Goal: Find specific fact: Find contact information

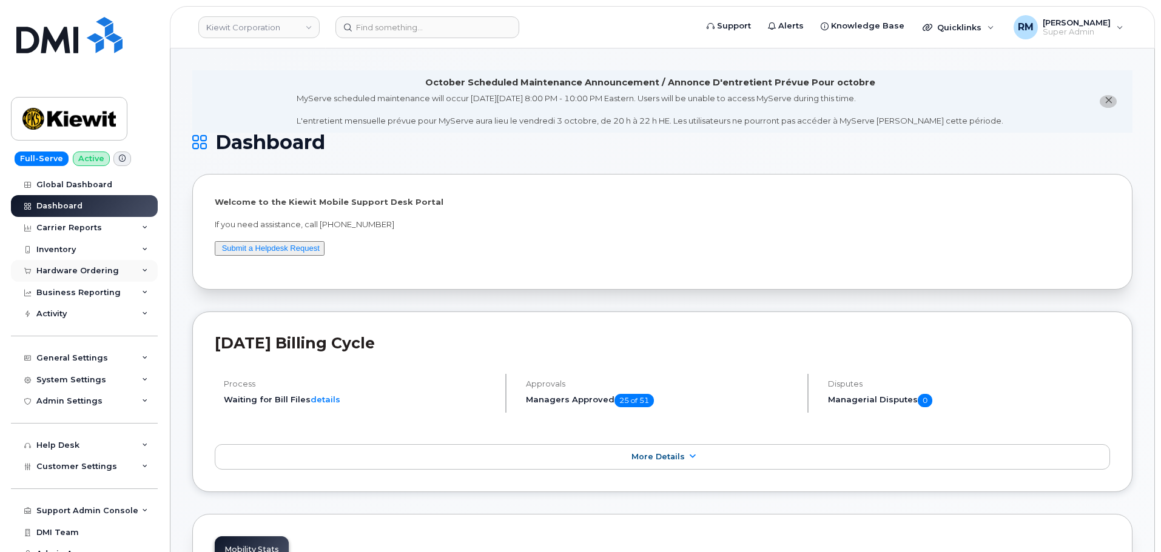
click at [85, 273] on div "Hardware Ordering" at bounding box center [77, 271] width 82 height 10
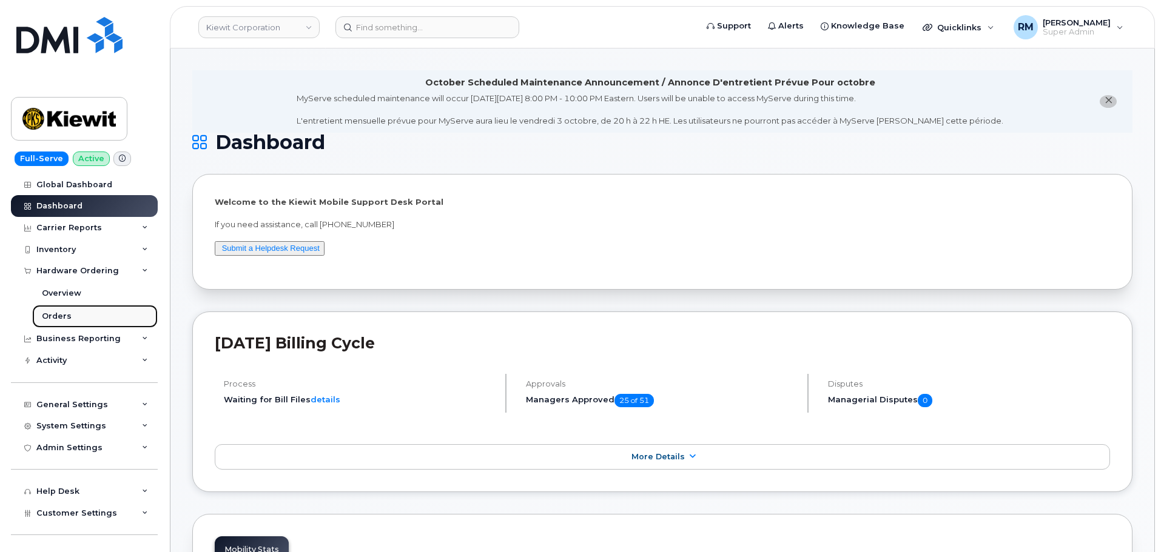
click at [67, 318] on div "Orders" at bounding box center [57, 316] width 30 height 11
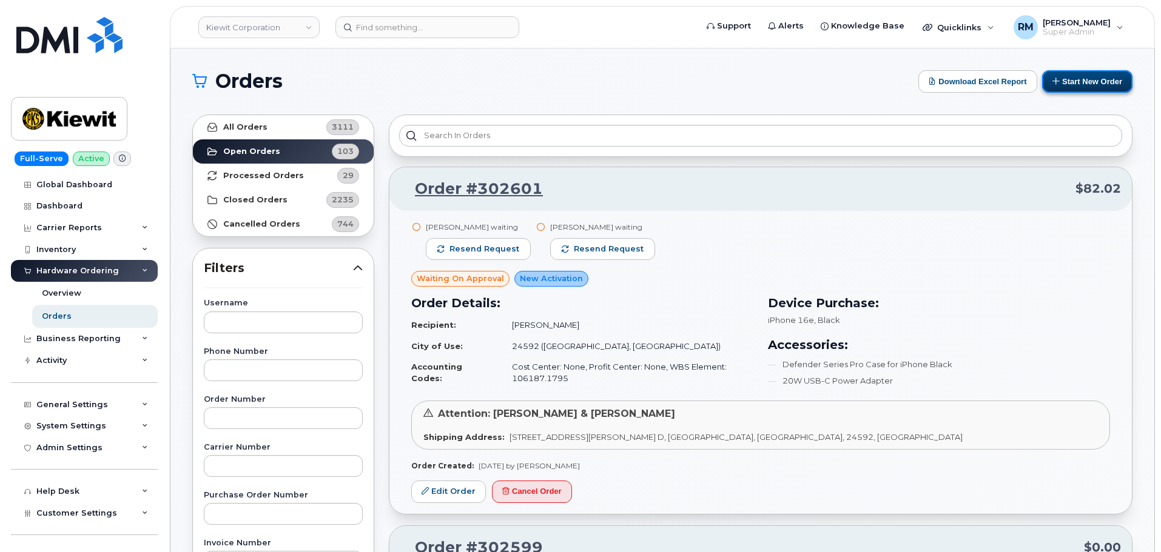
click at [1088, 85] on button "Start New Order" at bounding box center [1087, 81] width 90 height 22
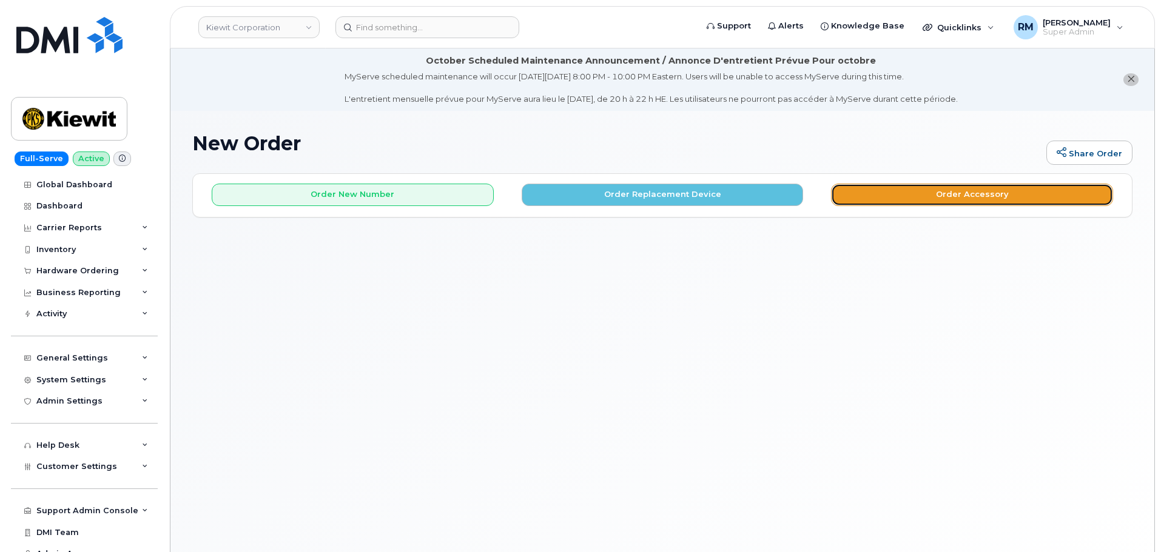
click at [956, 194] on button "Order Accessory" at bounding box center [972, 195] width 282 height 22
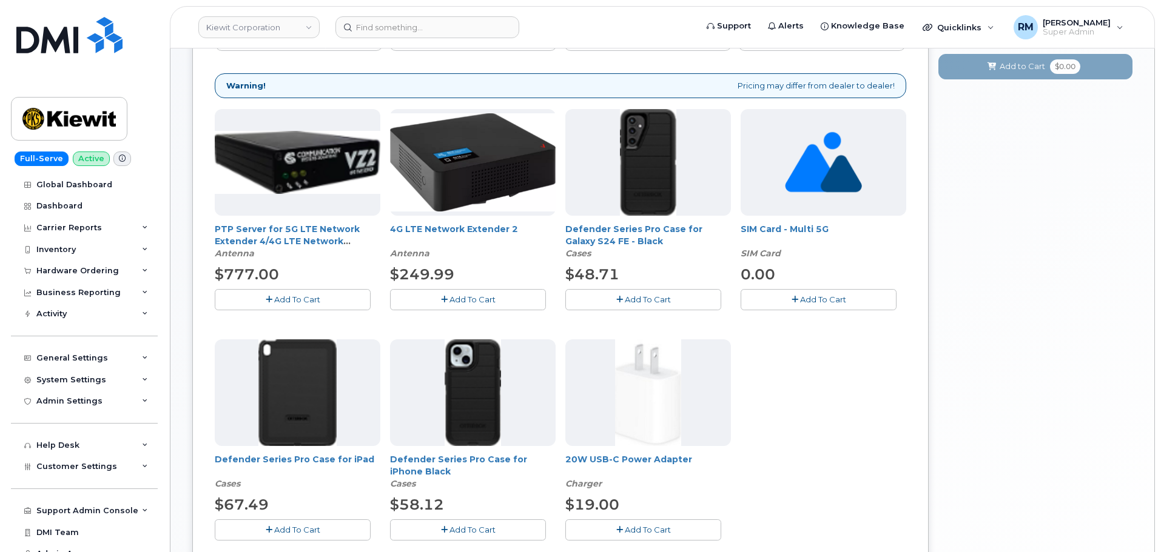
scroll to position [243, 0]
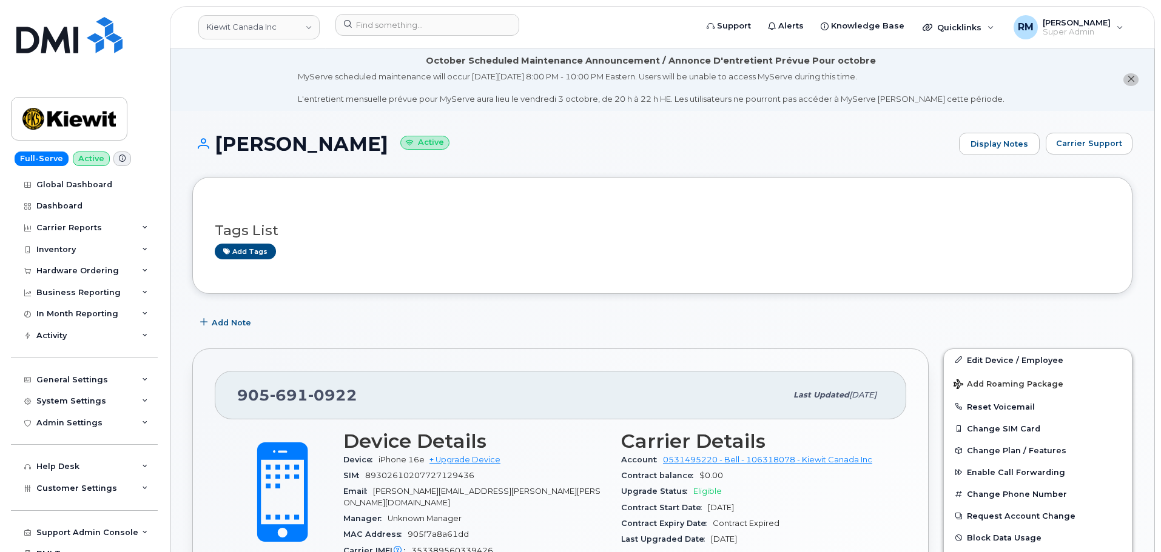
scroll to position [1189, 0]
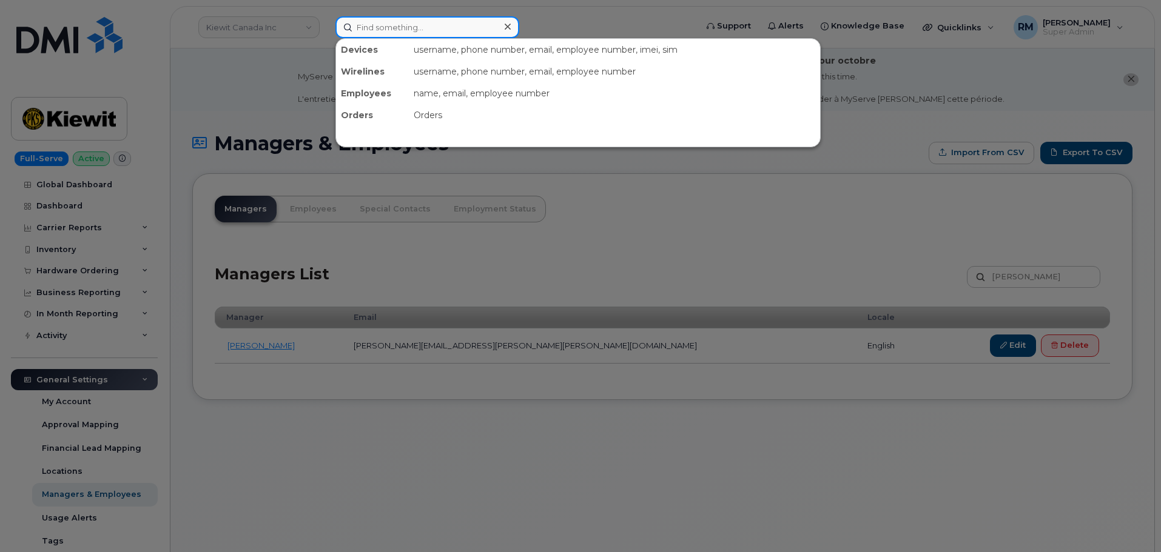
click at [400, 35] on input at bounding box center [427, 27] width 184 height 22
paste input "7033576520"
type input "7033576520"
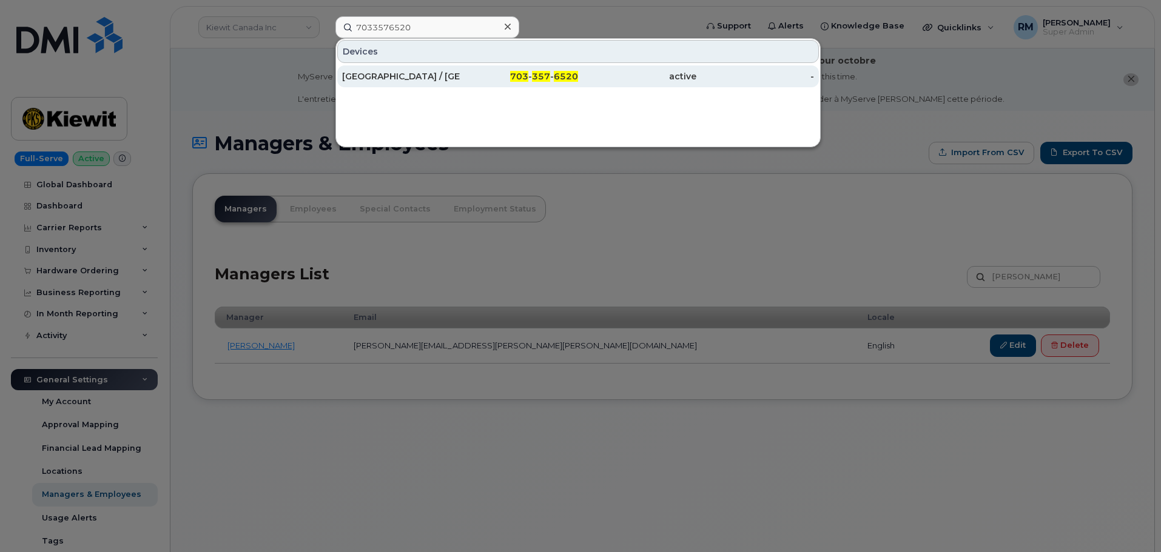
click at [397, 77] on div "DOUBLETREE HOTEL / CRYSTAL CITY" at bounding box center [401, 76] width 118 height 12
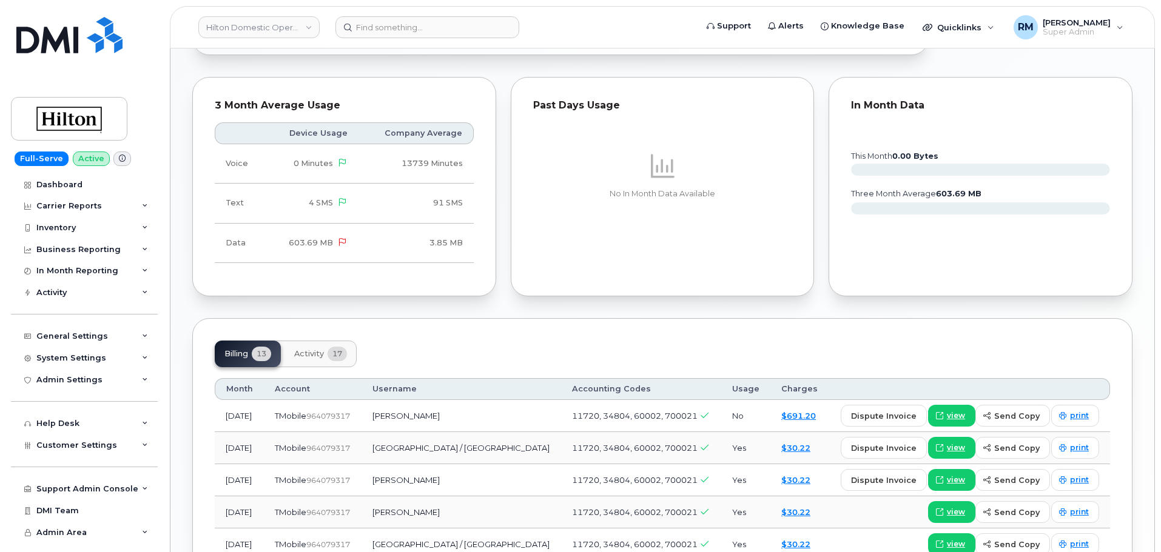
scroll to position [910, 0]
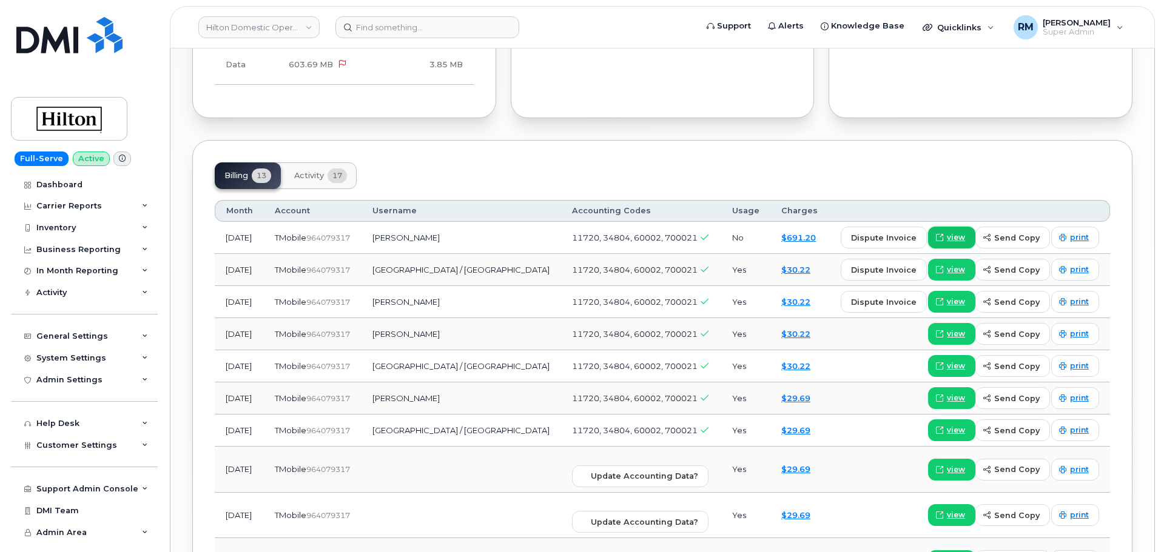
click at [962, 232] on span "view" at bounding box center [956, 237] width 18 height 11
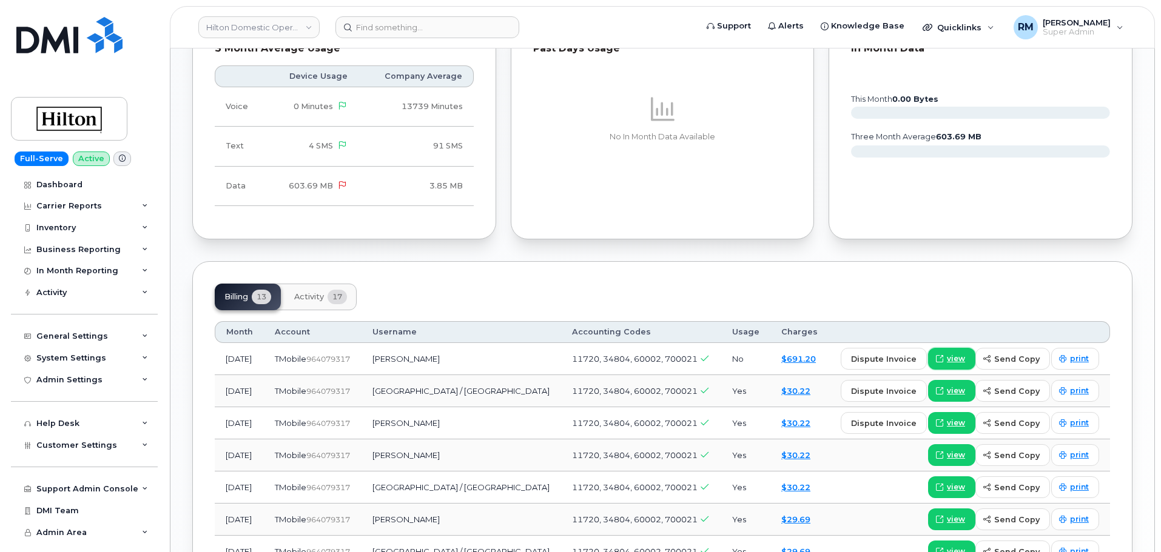
scroll to position [485, 0]
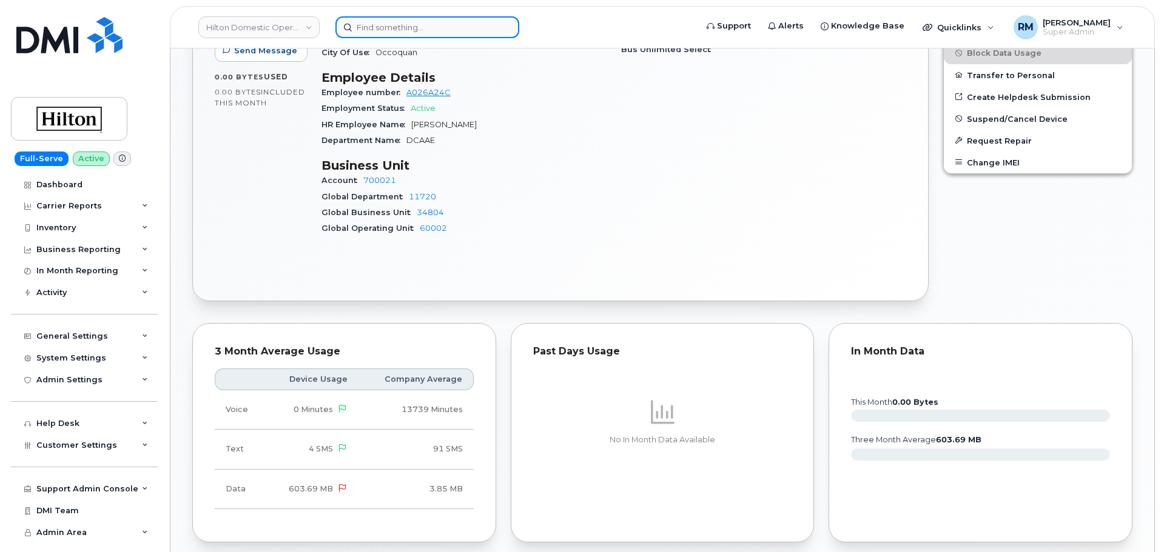
click at [370, 31] on input at bounding box center [427, 27] width 184 height 22
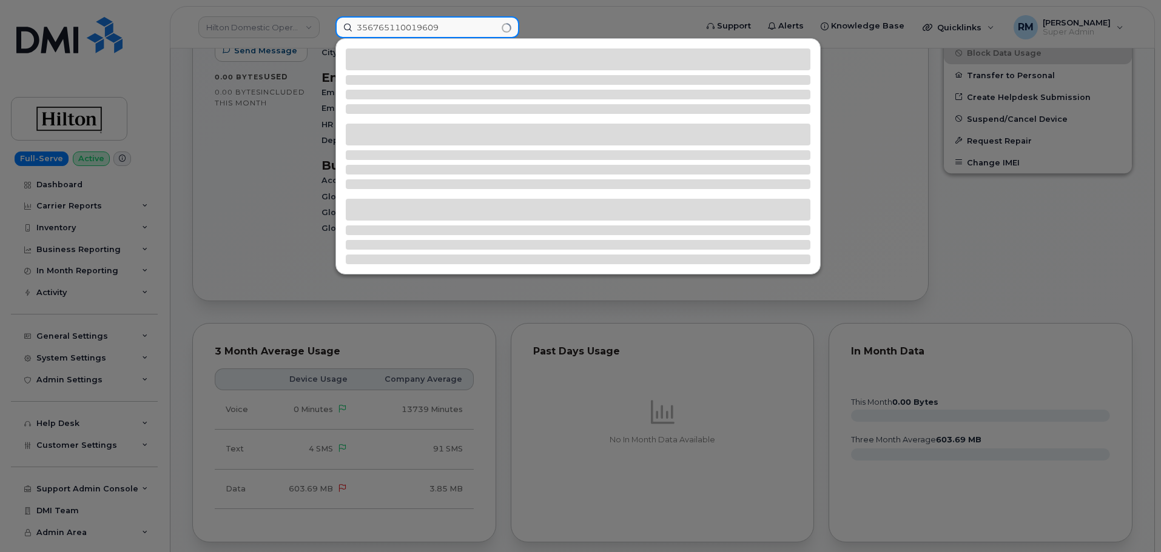
type input "356765110019609"
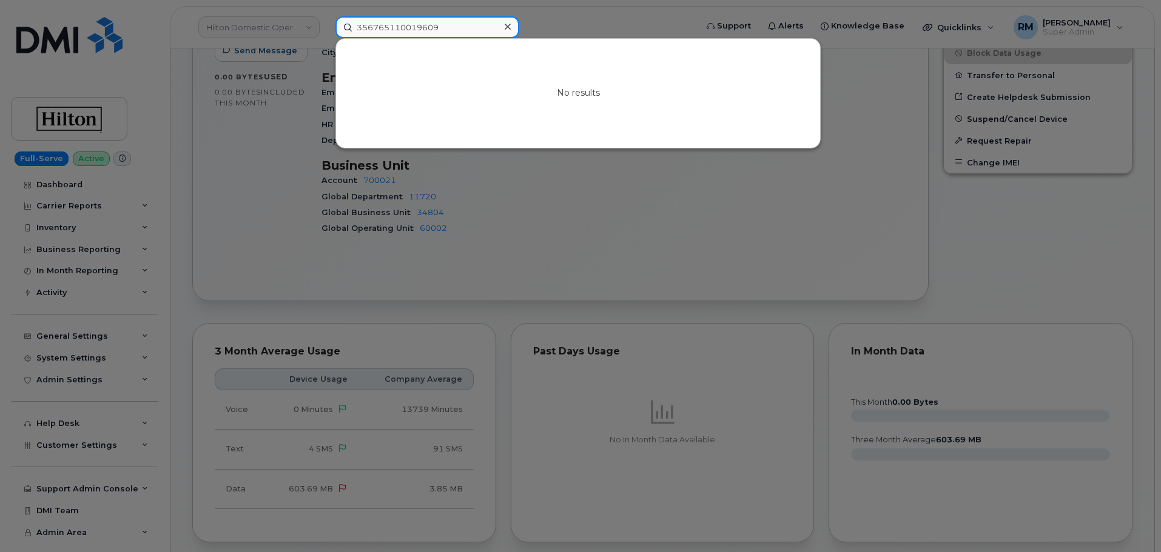
click at [374, 24] on input "356765110019609" at bounding box center [427, 27] width 184 height 22
click at [663, 254] on div at bounding box center [580, 276] width 1161 height 552
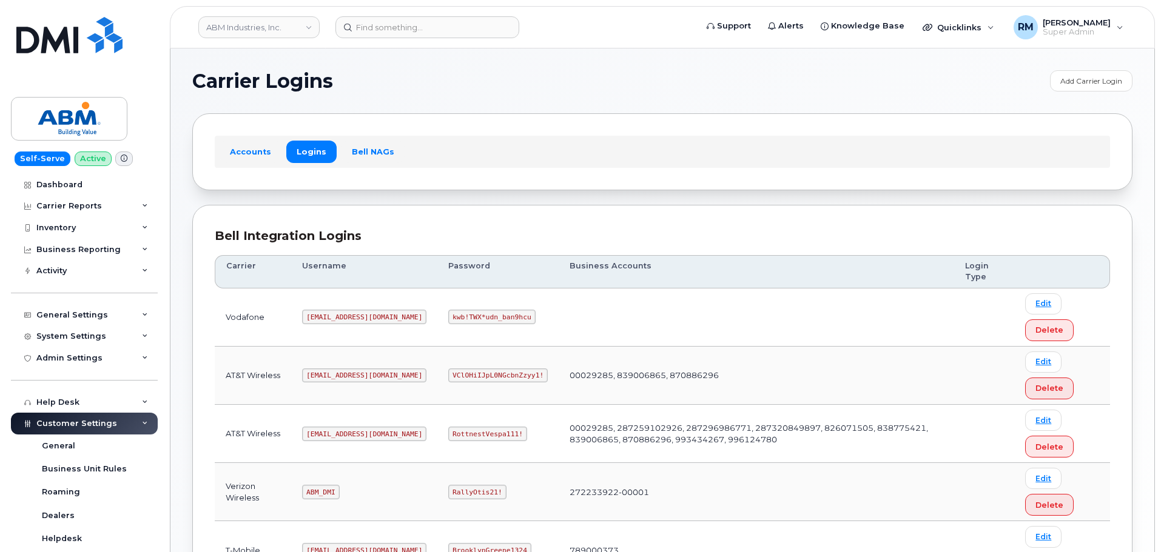
click at [448, 432] on code "RottnestVespa111!" at bounding box center [487, 434] width 79 height 15
copy code "RottnestVespa111"
click at [427, 36] on input at bounding box center [427, 27] width 184 height 22
paste input "5713145547"
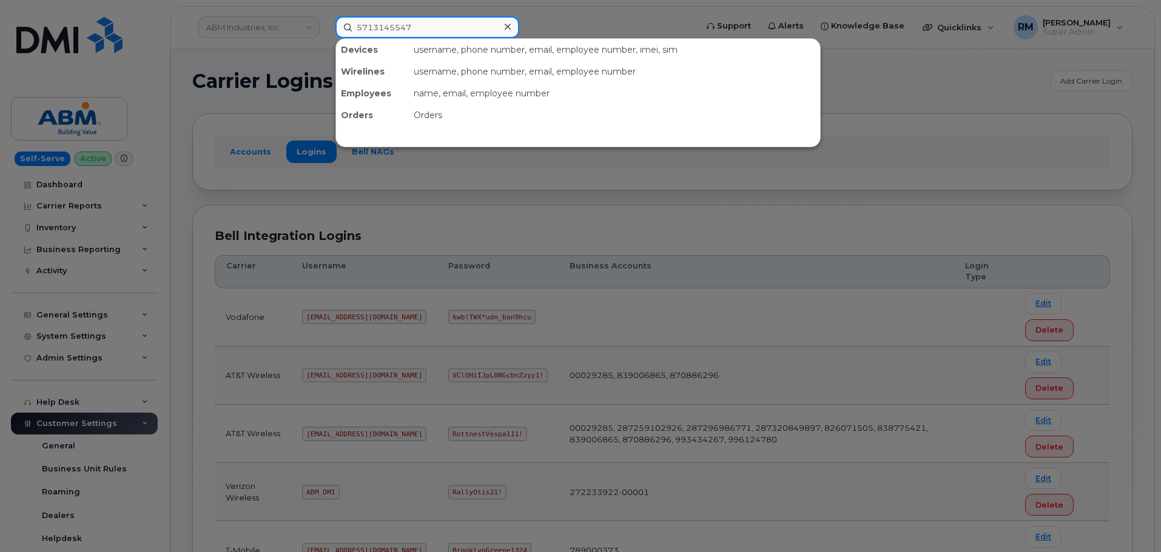
type input "5713145547"
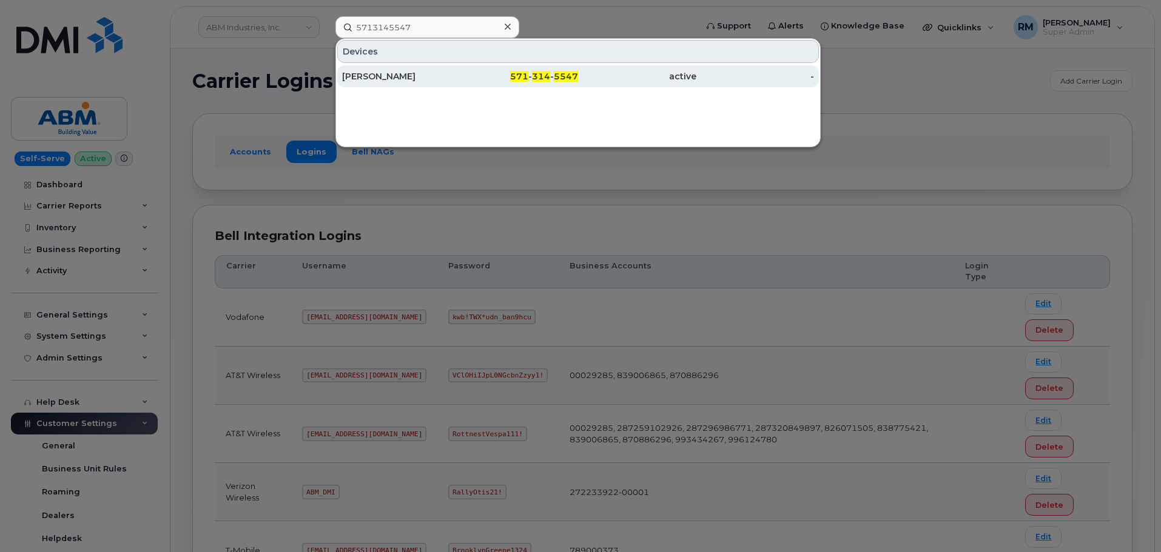
click at [401, 77] on div "NINA RUEBSAM" at bounding box center [401, 76] width 118 height 12
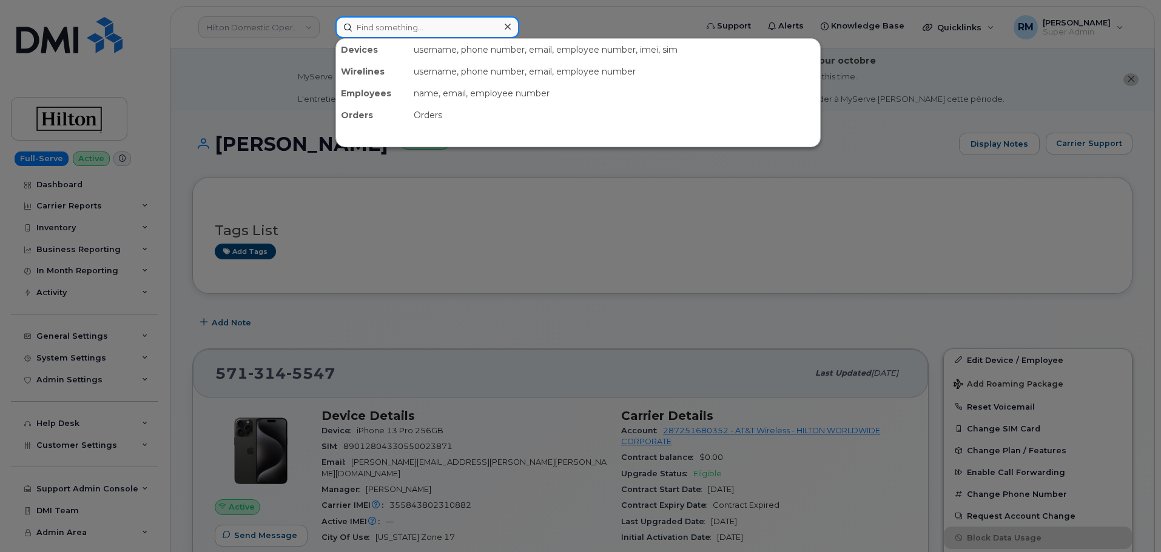
click at [439, 25] on input at bounding box center [427, 27] width 184 height 22
paste input "703-357-6520"
type input "703-357-6520"
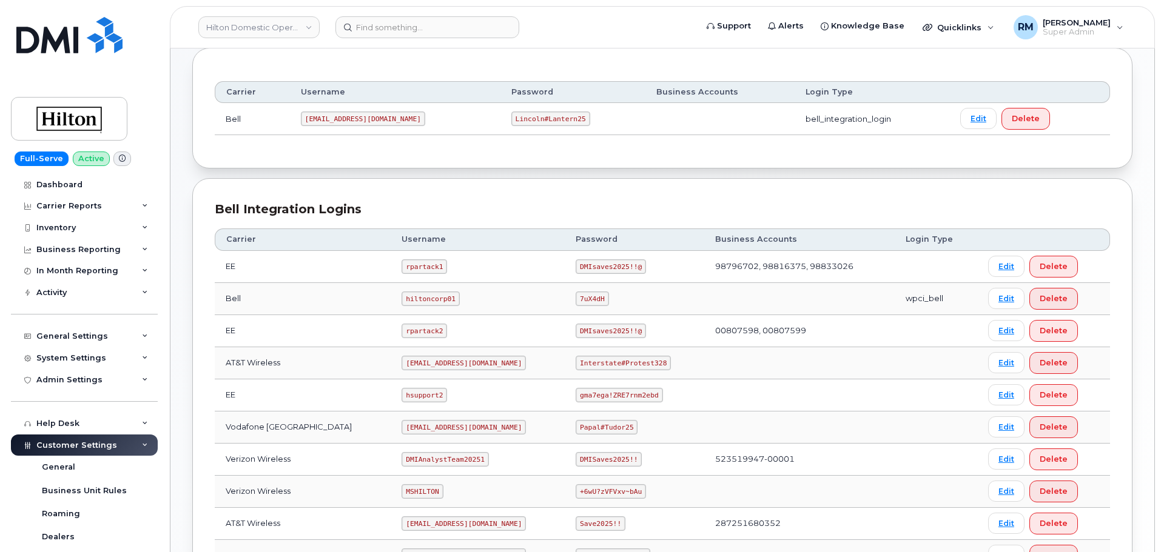
scroll to position [182, 0]
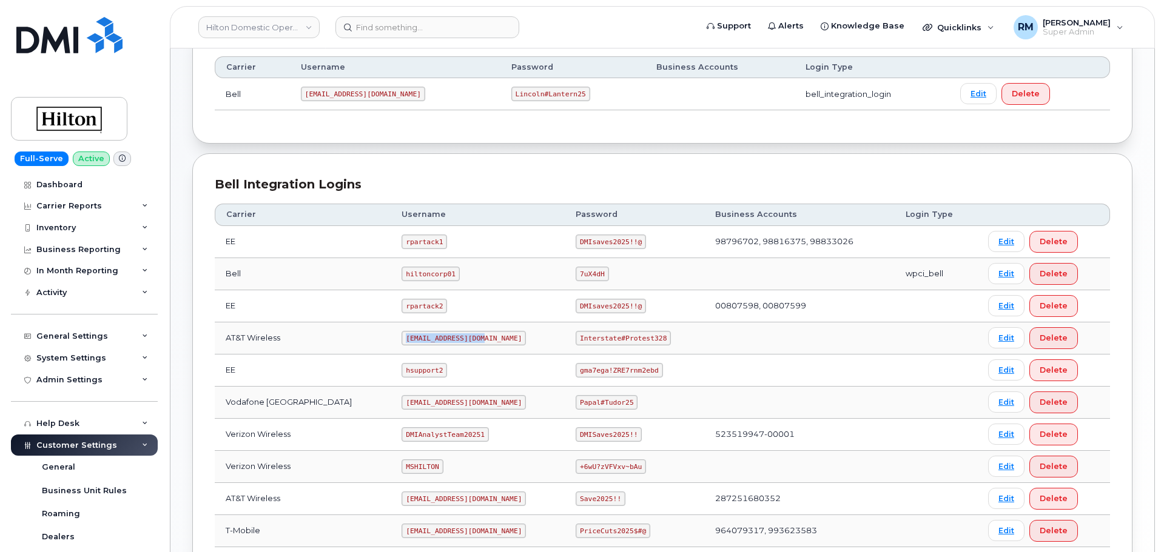
drag, startPoint x: 390, startPoint y: 336, endPoint x: 501, endPoint y: 333, distance: 110.4
click at [501, 333] on td "ms-hilton@dminc.com" at bounding box center [477, 339] width 174 height 32
copy code "ms-hilton@dminc.com"
drag, startPoint x: 566, startPoint y: 341, endPoint x: 658, endPoint y: 338, distance: 92.2
click at [658, 338] on td "Interstate#Protest328" at bounding box center [634, 339] width 139 height 32
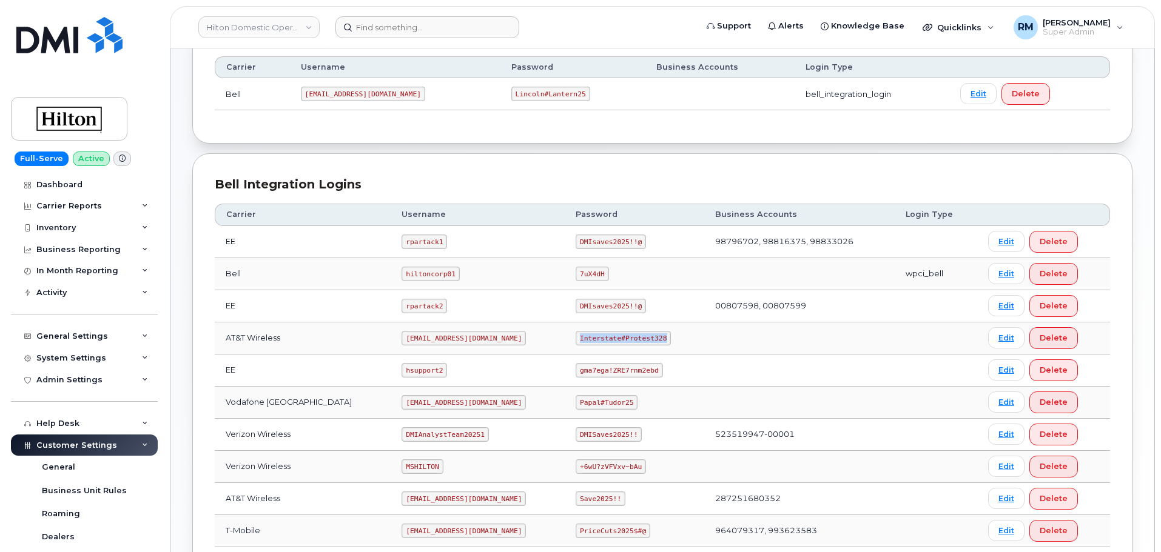
copy code "Interstate#Protest328"
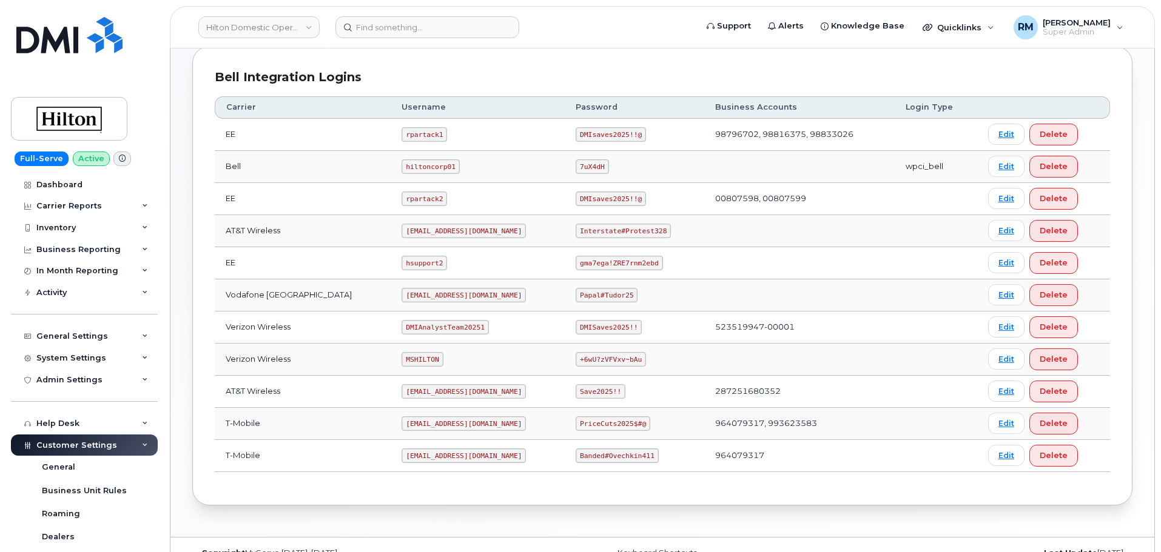
scroll to position [313, 0]
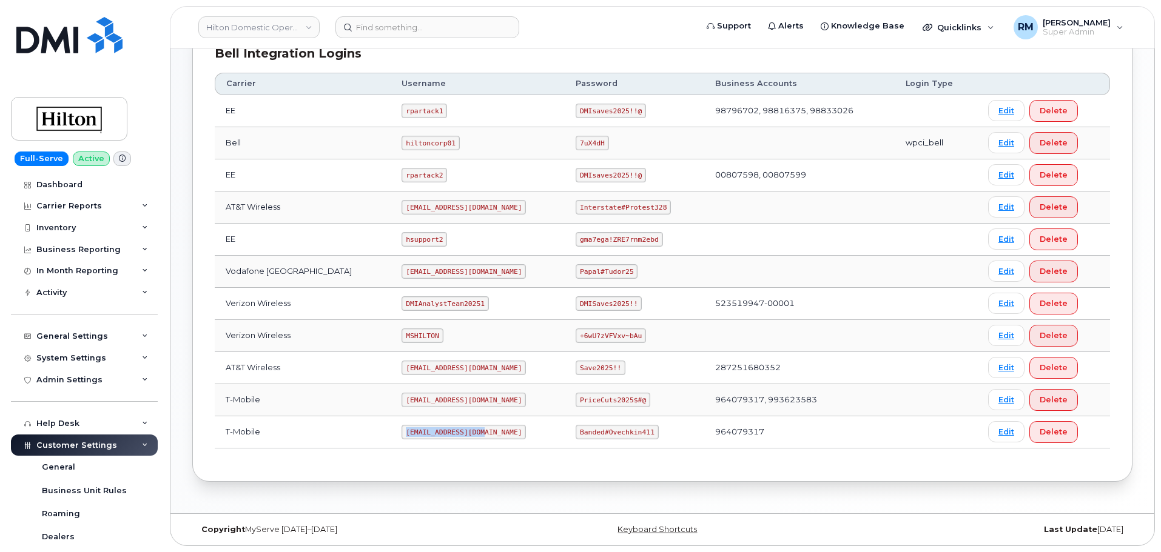
drag, startPoint x: 389, startPoint y: 432, endPoint x: 493, endPoint y: 428, distance: 103.8
click at [492, 429] on td "ms-hilton@dminc.com" at bounding box center [477, 433] width 174 height 32
copy code "ms-hilton@dminc.com"
drag, startPoint x: 570, startPoint y: 433, endPoint x: 671, endPoint y: 435, distance: 100.7
click at [671, 435] on td "Banded#Ovechkin411" at bounding box center [634, 433] width 139 height 32
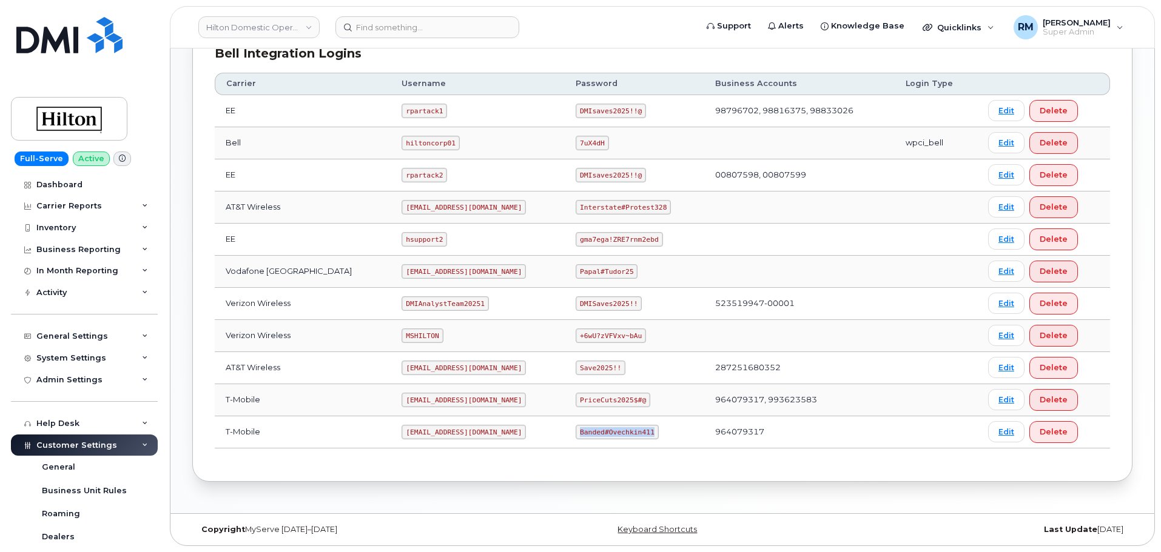
drag, startPoint x: 566, startPoint y: 431, endPoint x: 643, endPoint y: 432, distance: 77.6
click at [643, 432] on td "Banded#Ovechkin411" at bounding box center [634, 433] width 139 height 32
copy code "Banded#Ovechkin411"
